Goal: Transaction & Acquisition: Download file/media

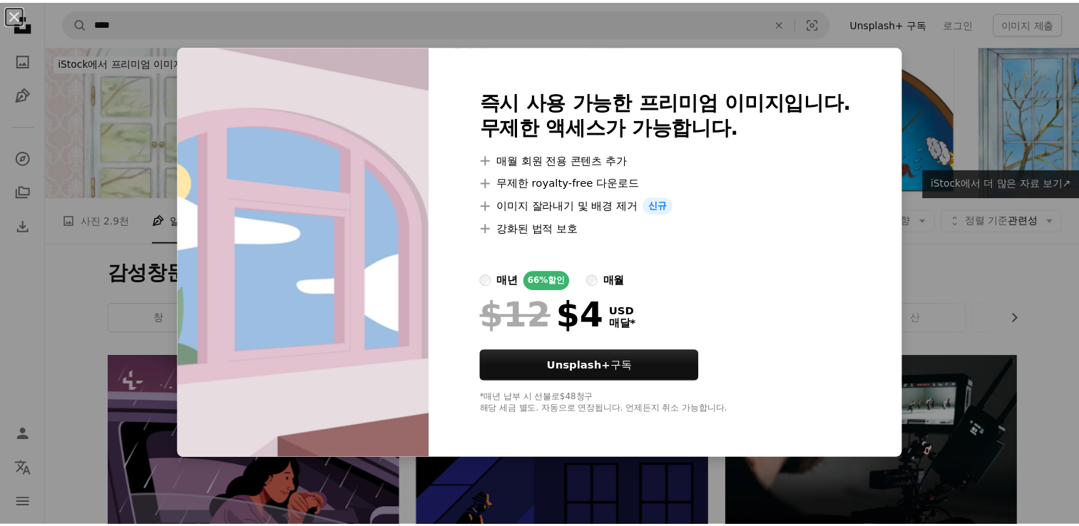
scroll to position [1569, 0]
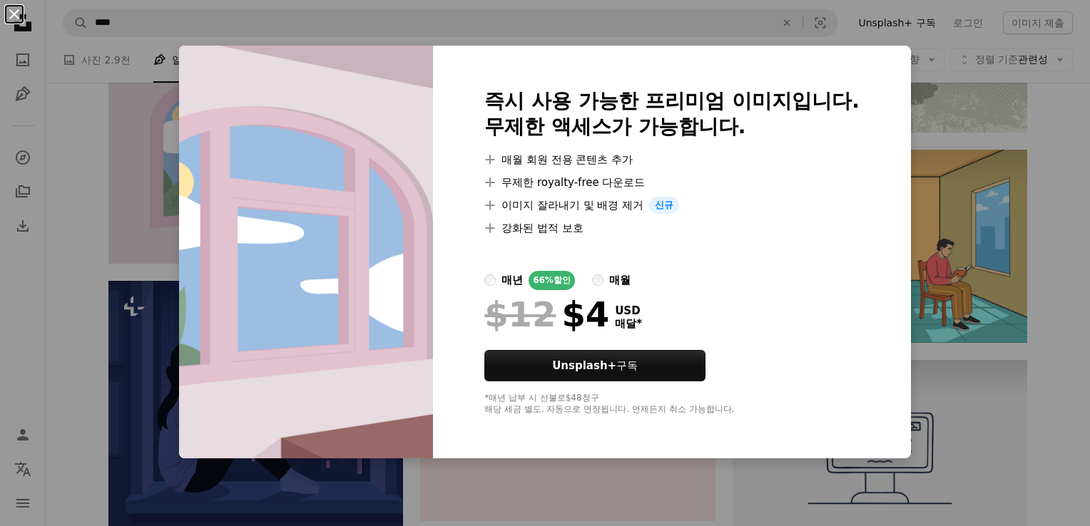
click at [14, 11] on button "An X shape" at bounding box center [14, 14] width 17 height 17
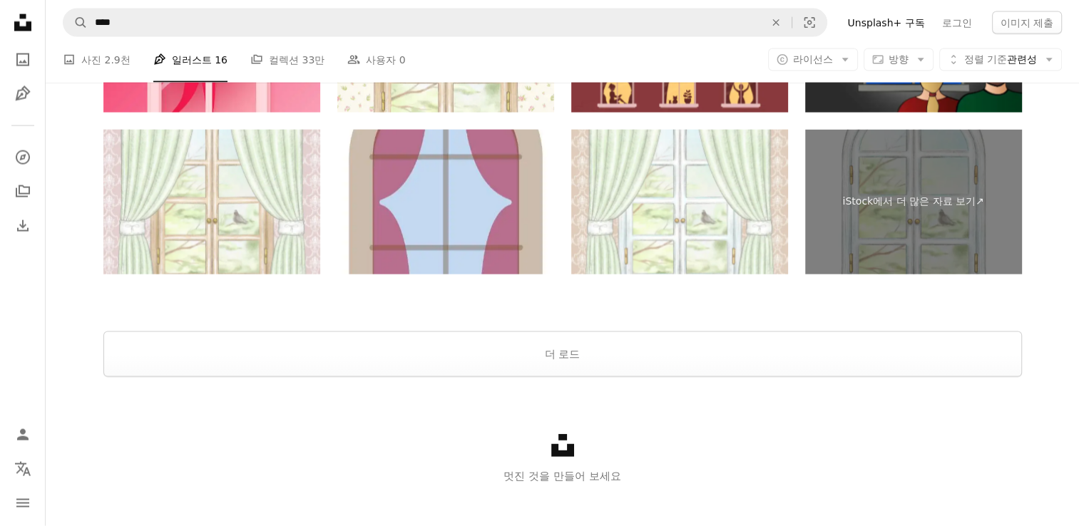
scroll to position [2996, 0]
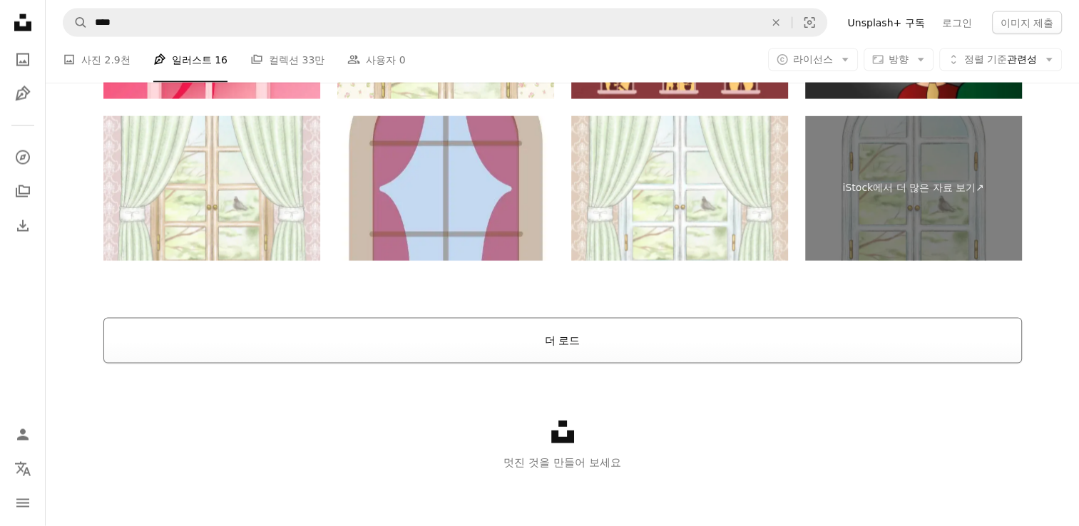
click at [579, 331] on button "더 로드" at bounding box center [562, 341] width 918 height 46
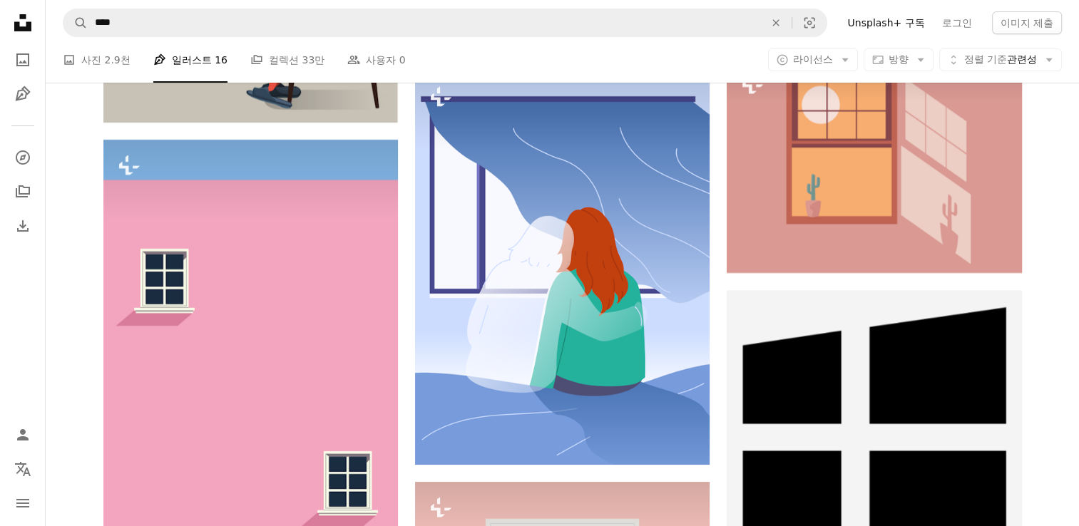
scroll to position [5207, 0]
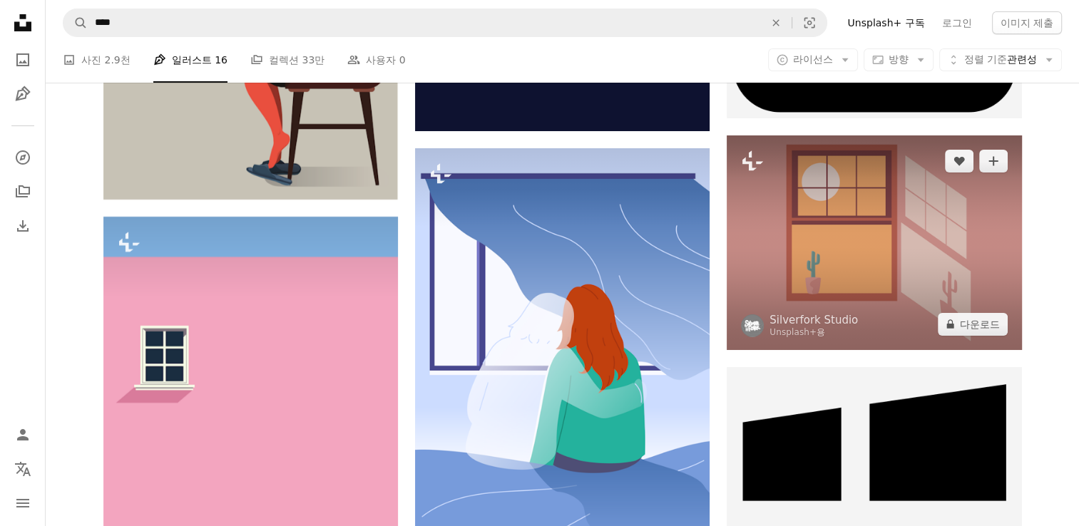
click at [881, 234] on img at bounding box center [874, 242] width 294 height 215
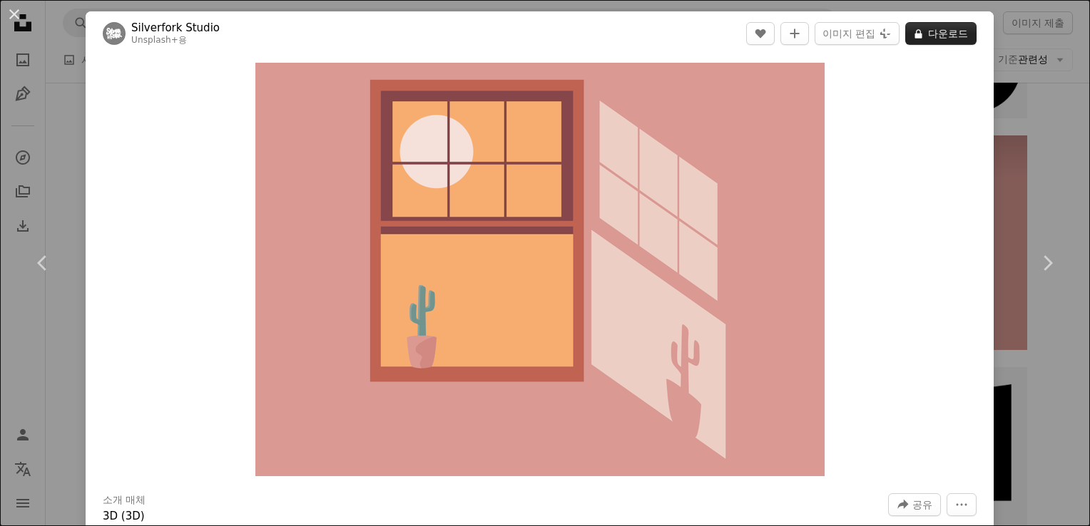
click at [929, 39] on button "A lock 다운로드" at bounding box center [940, 33] width 71 height 23
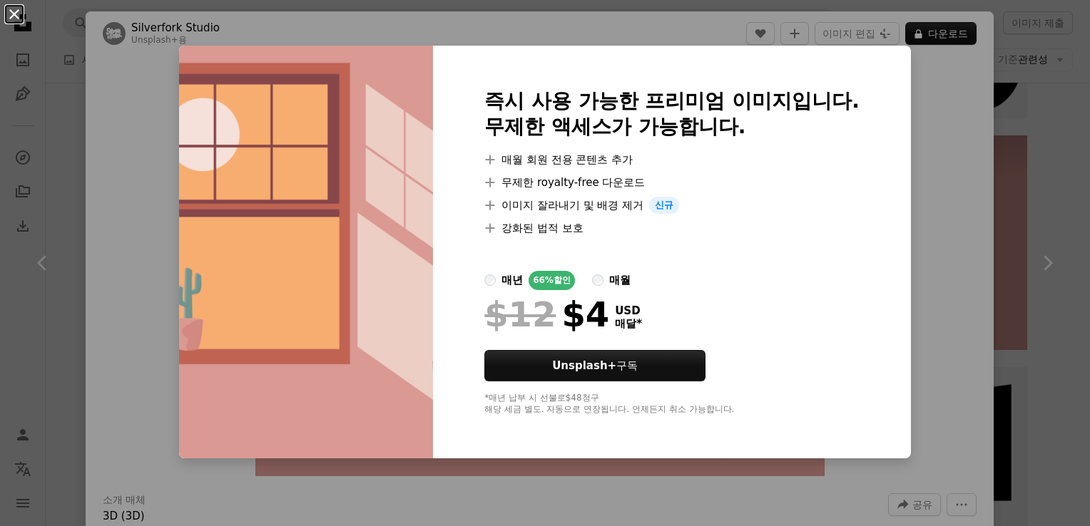
click at [19, 13] on button "An X shape" at bounding box center [14, 14] width 17 height 17
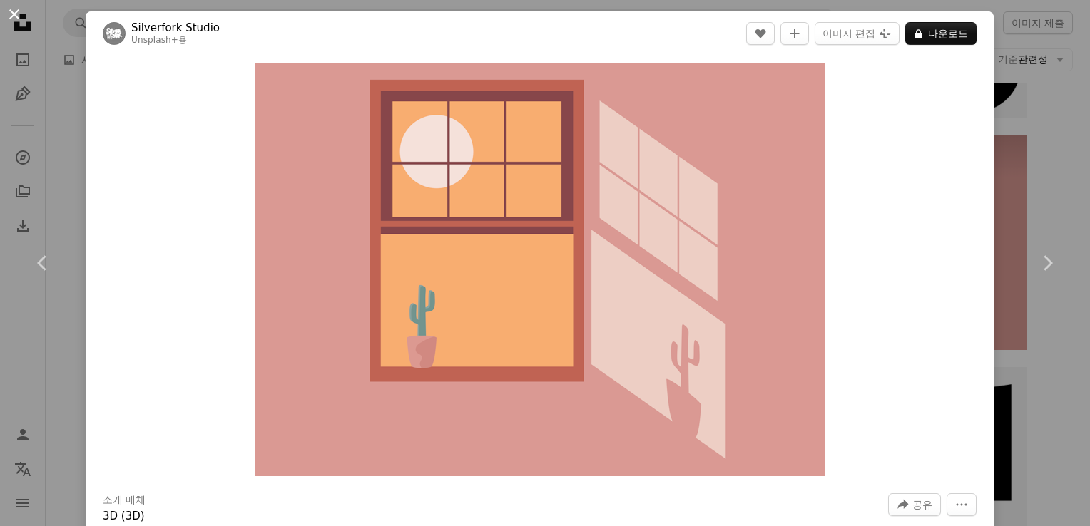
click at [20, 16] on button "An X shape" at bounding box center [14, 14] width 17 height 17
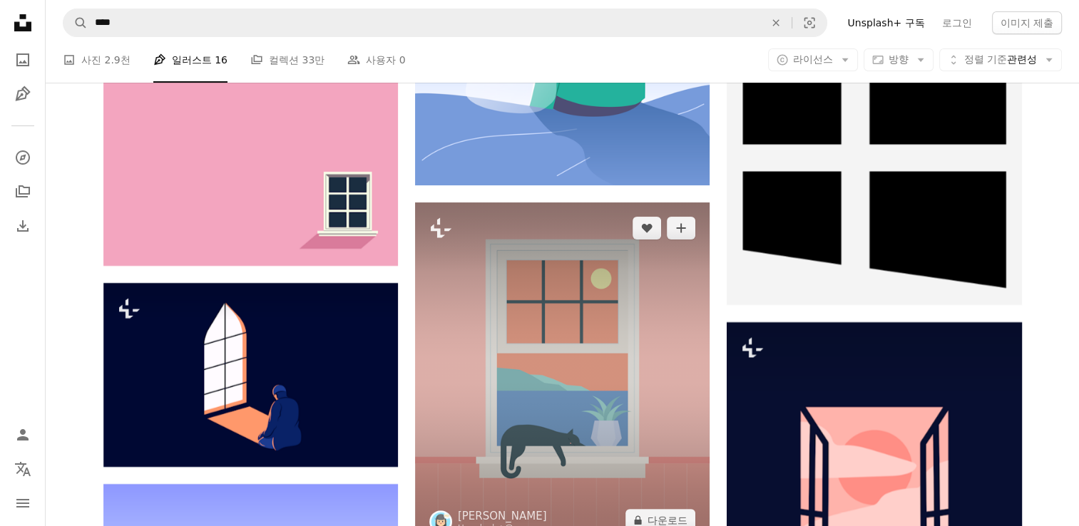
scroll to position [5706, 0]
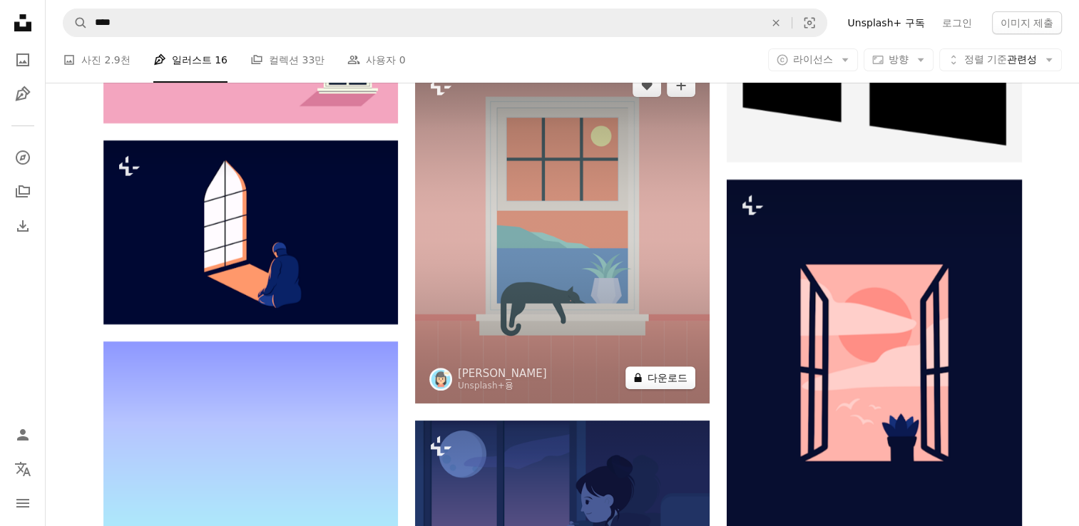
click at [668, 377] on button "A lock 다운로드" at bounding box center [660, 378] width 70 height 23
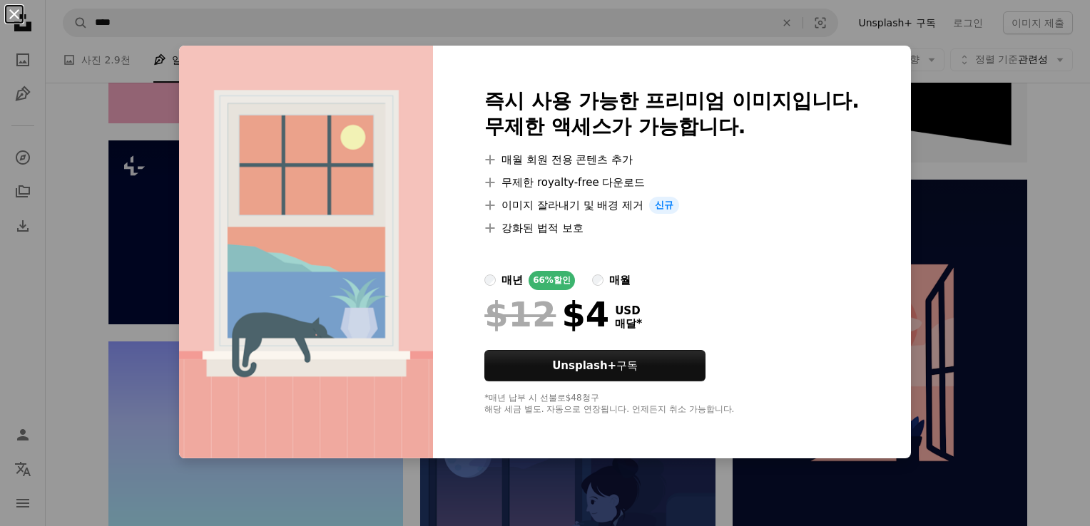
click at [11, 13] on button "An X shape" at bounding box center [14, 14] width 17 height 17
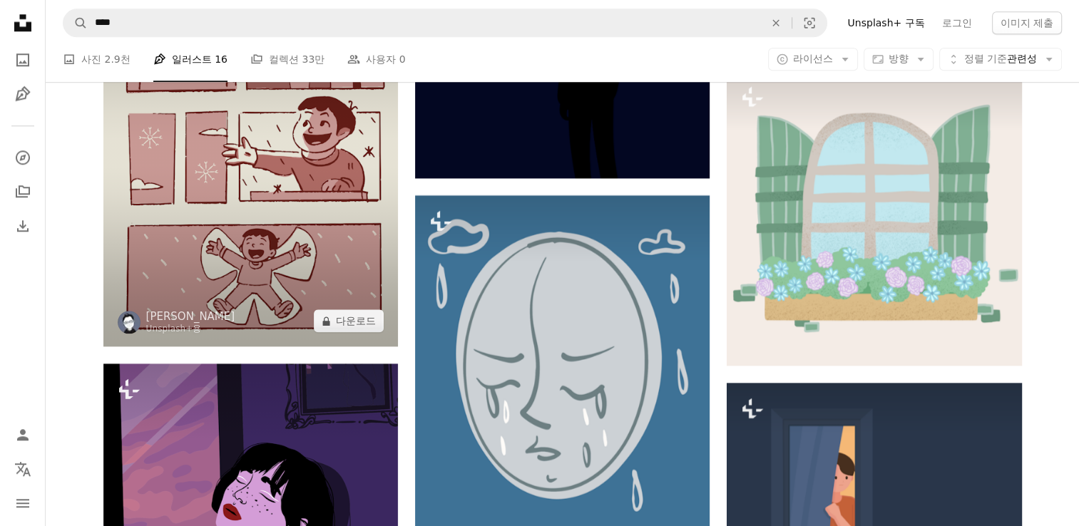
scroll to position [6847, 0]
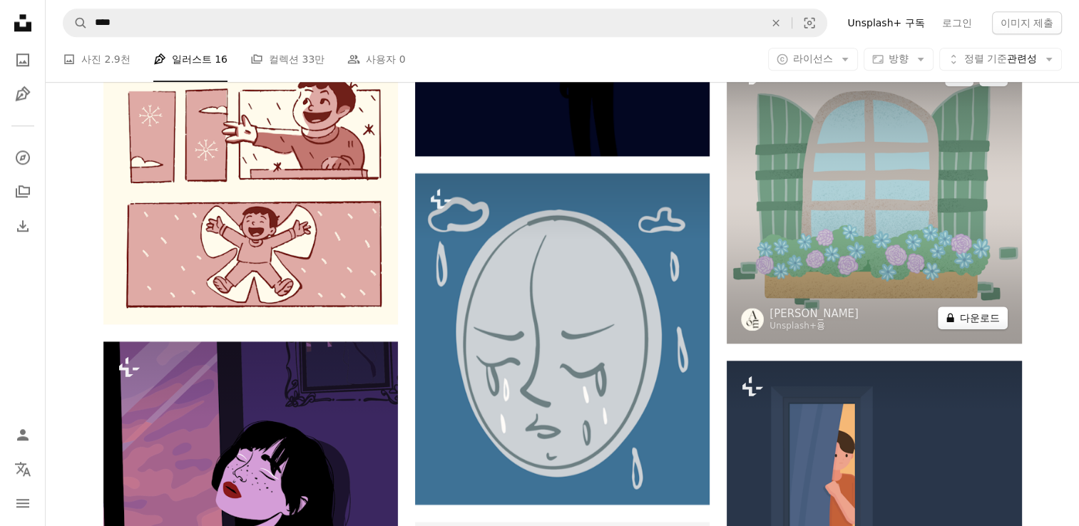
click at [958, 313] on button "A lock 다운로드" at bounding box center [973, 318] width 70 height 23
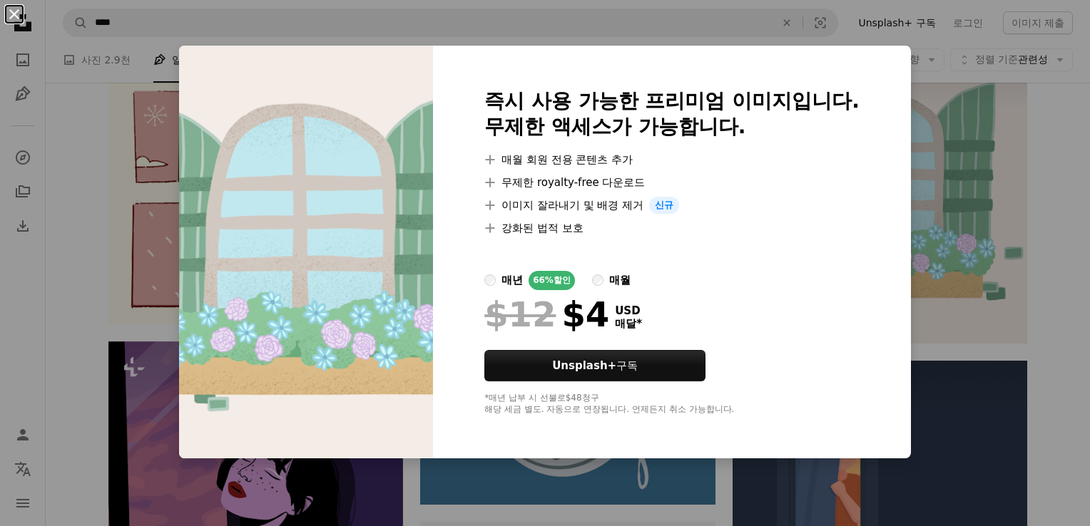
click at [9, 13] on button "An X shape" at bounding box center [14, 14] width 17 height 17
